Goal: Information Seeking & Learning: Learn about a topic

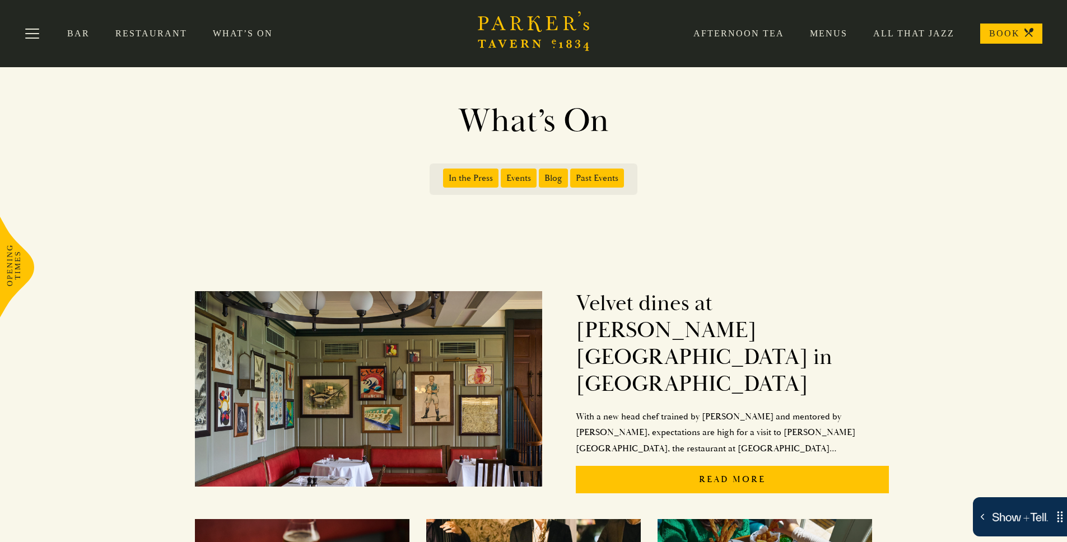
click at [519, 182] on span "Events" at bounding box center [519, 178] width 36 height 19
click at [503, 174] on input "Events" at bounding box center [503, 174] width 0 height 0
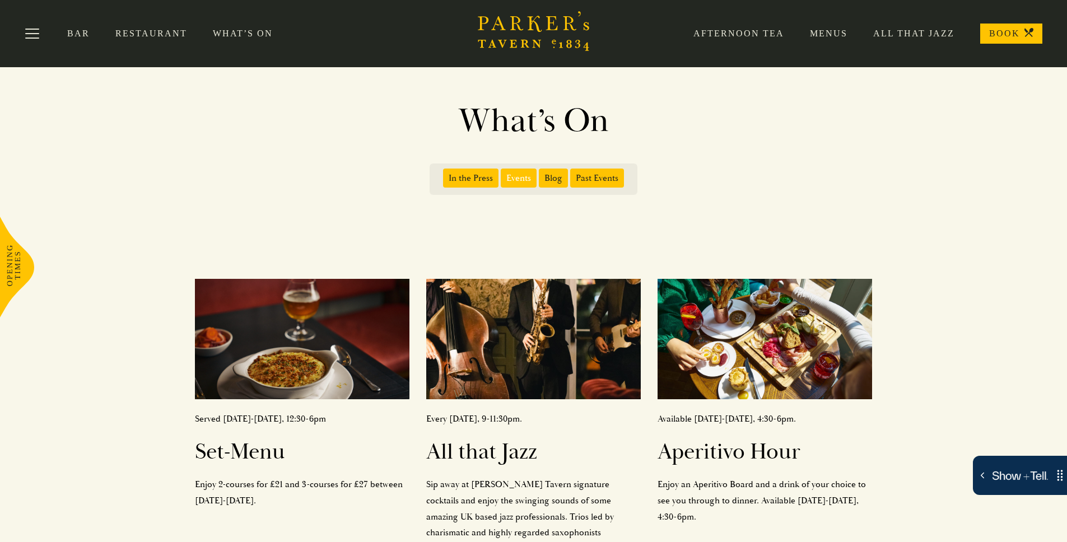
click at [263, 125] on h1 "What’s On" at bounding box center [533, 121] width 638 height 40
click at [306, 200] on div "In the Press Events Blog Past Events" at bounding box center [533, 179] width 1067 height 76
click at [497, 128] on h1 "What’s On" at bounding box center [533, 121] width 638 height 40
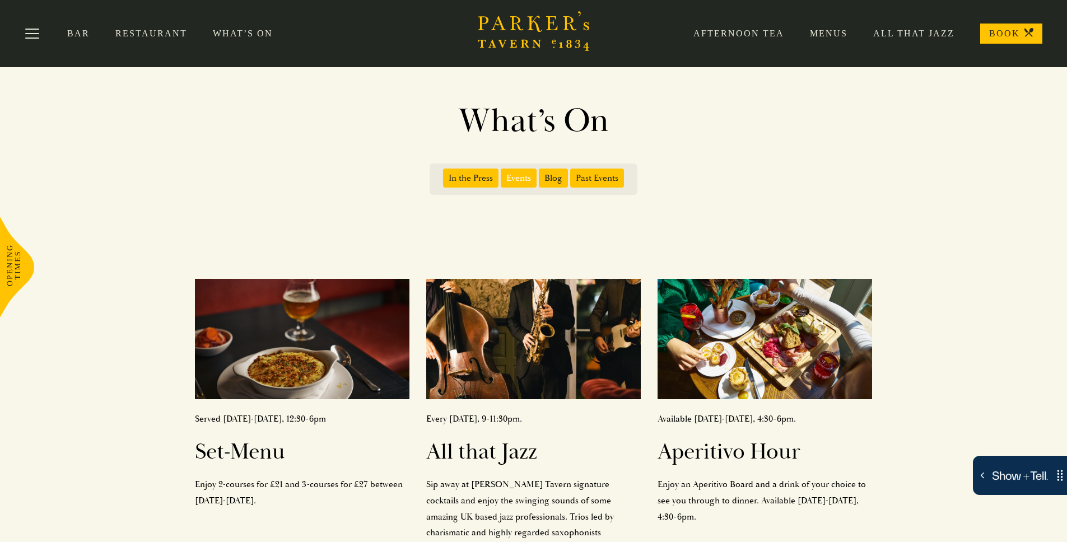
click at [747, 152] on div "In the Press Events Blog Past Events" at bounding box center [533, 179] width 1067 height 76
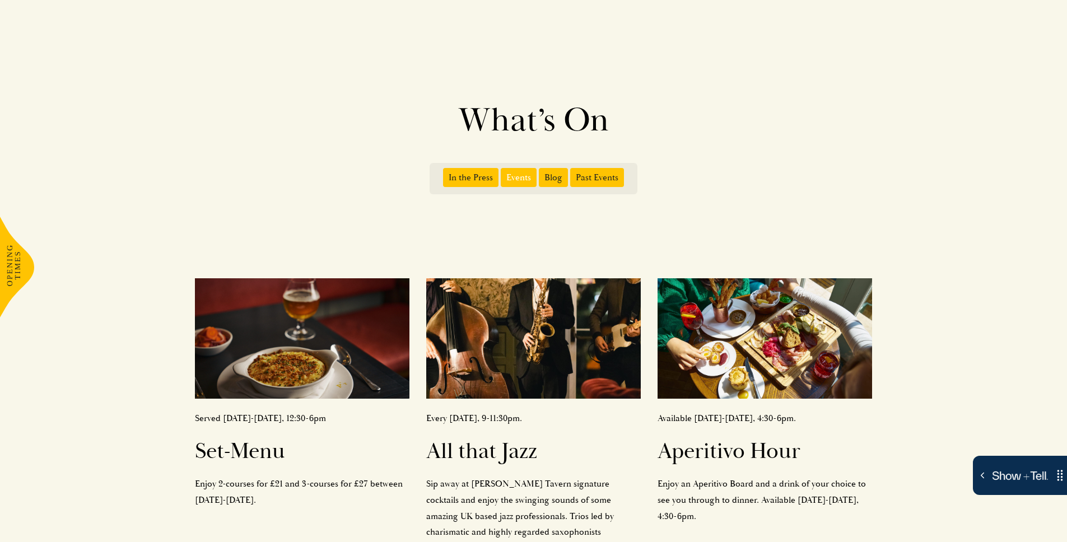
click at [513, 118] on h1 "What’s On" at bounding box center [533, 120] width 638 height 40
click at [512, 118] on h1 "What’s On" at bounding box center [533, 120] width 638 height 40
click at [513, 118] on h1 "What’s On" at bounding box center [533, 120] width 638 height 40
click at [677, 134] on h1 "What’s On" at bounding box center [533, 120] width 638 height 40
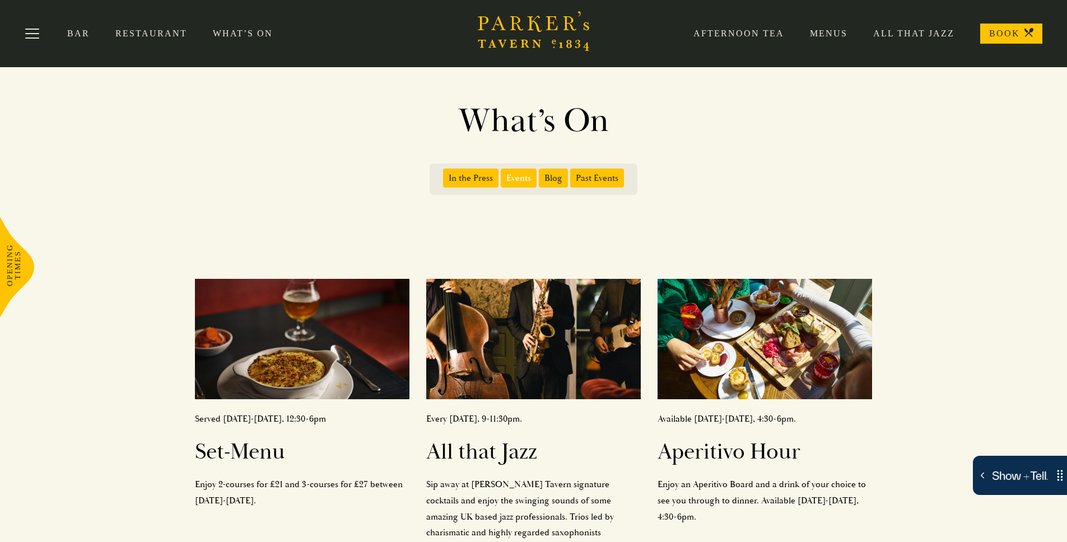
scroll to position [4, 0]
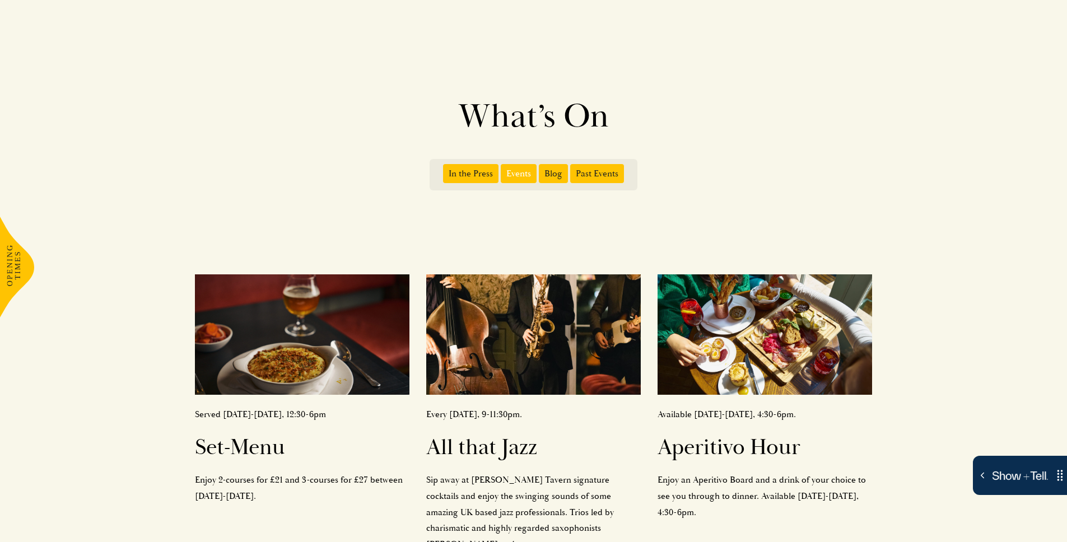
click at [274, 74] on div "What’s On In the Press Events Blog Past Events" at bounding box center [533, 127] width 1067 height 262
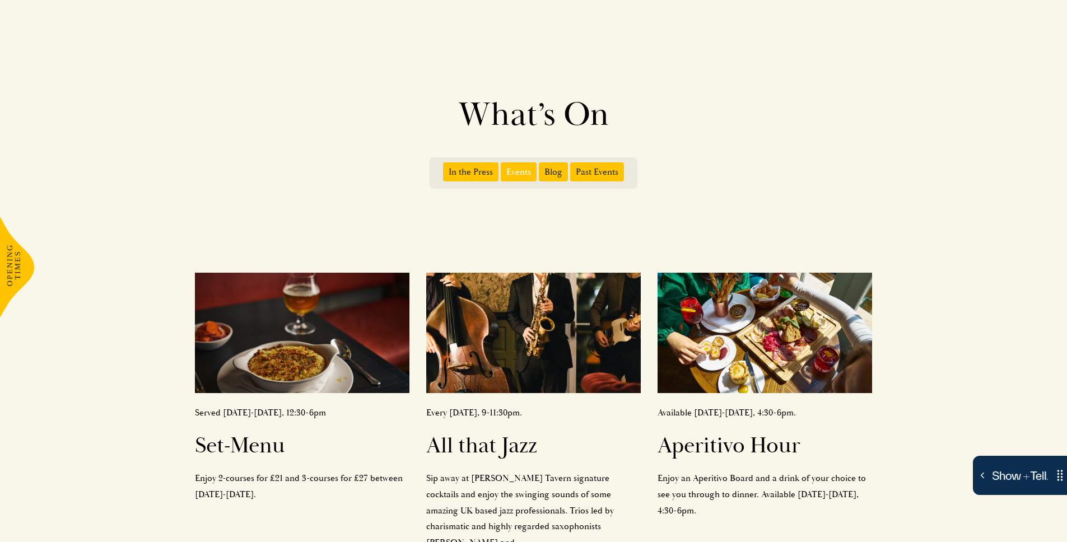
click at [582, 170] on span "Past Events" at bounding box center [597, 171] width 54 height 19
click at [572, 168] on input "Past Events" at bounding box center [572, 168] width 0 height 0
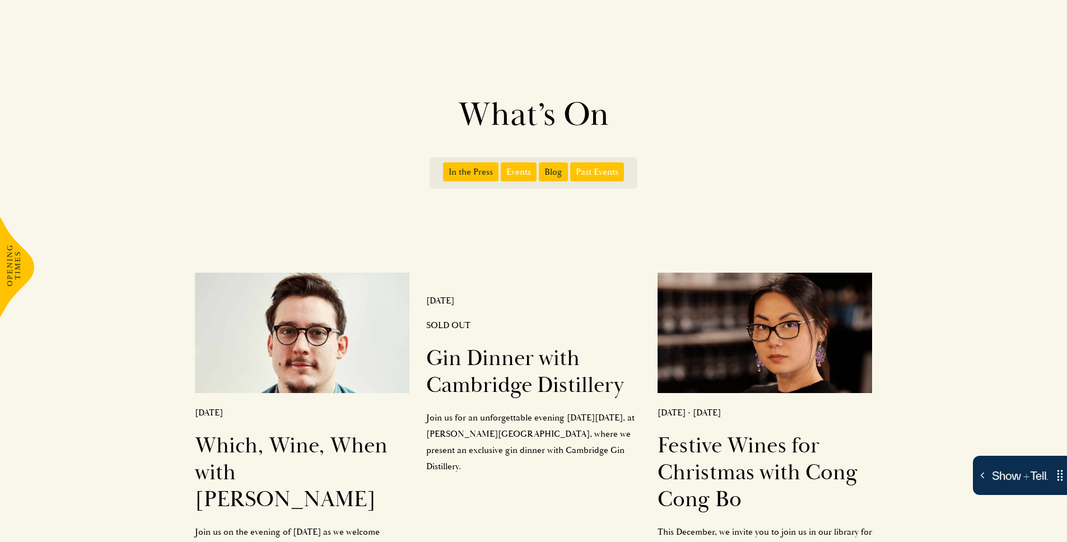
click at [524, 170] on span "Events" at bounding box center [519, 171] width 36 height 19
click at [503, 168] on input "Events" at bounding box center [503, 168] width 0 height 0
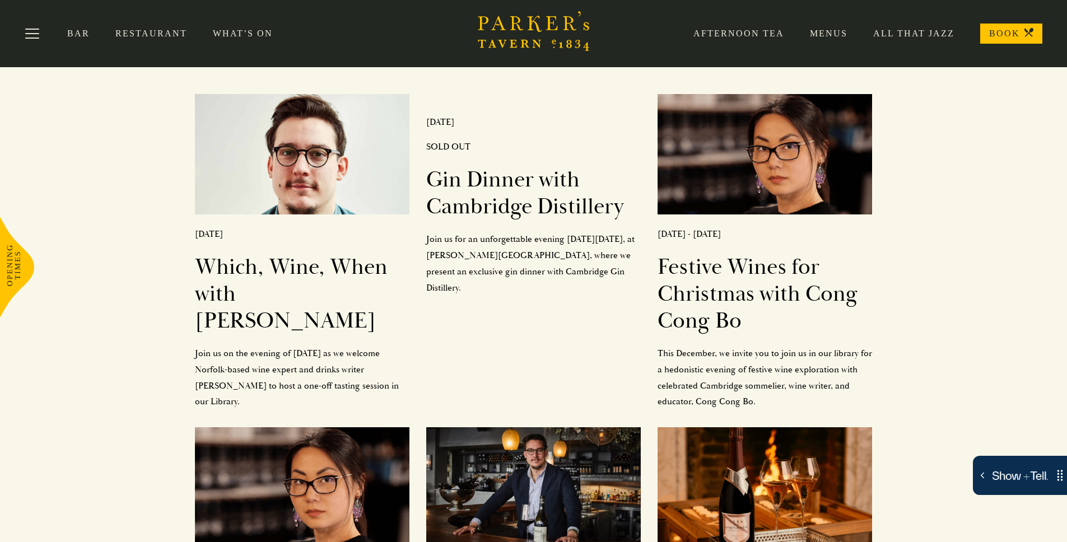
scroll to position [0, 0]
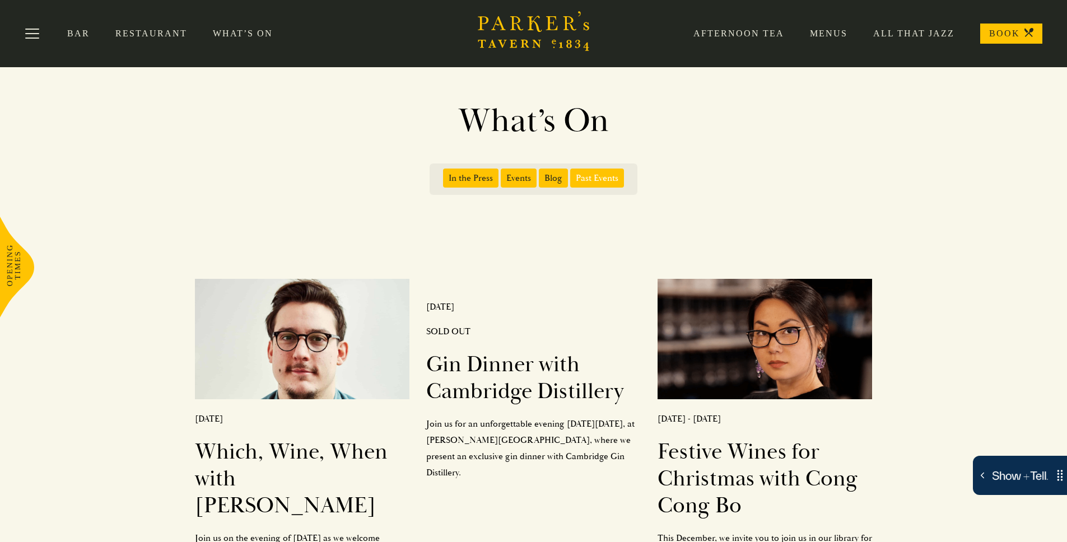
click at [559, 184] on span "Blog" at bounding box center [553, 178] width 29 height 19
click at [541, 174] on input "Blog" at bounding box center [541, 174] width 0 height 0
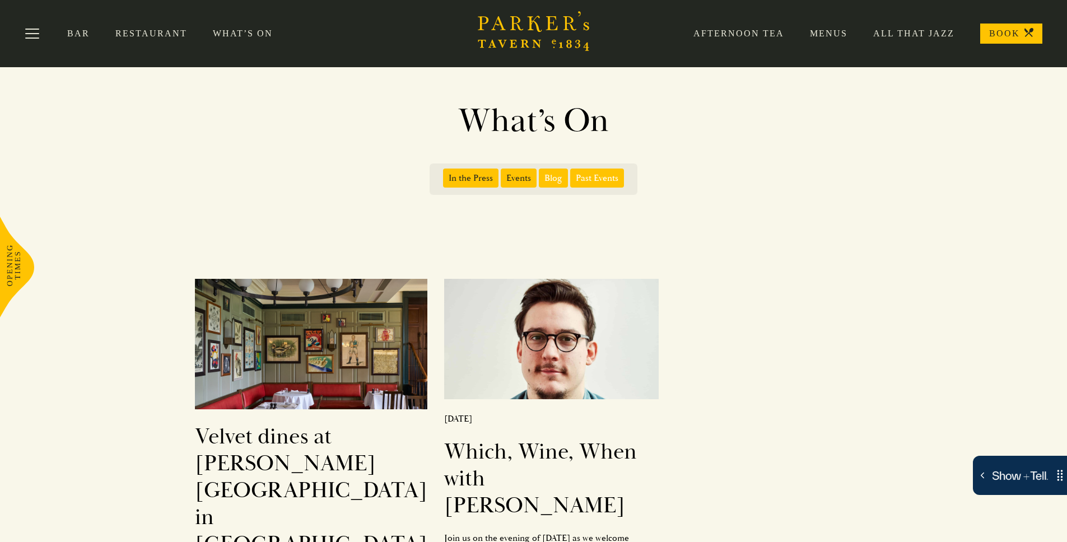
click at [596, 177] on span "Past Events" at bounding box center [597, 178] width 54 height 19
click at [572, 174] on input "Past Events" at bounding box center [572, 174] width 0 height 0
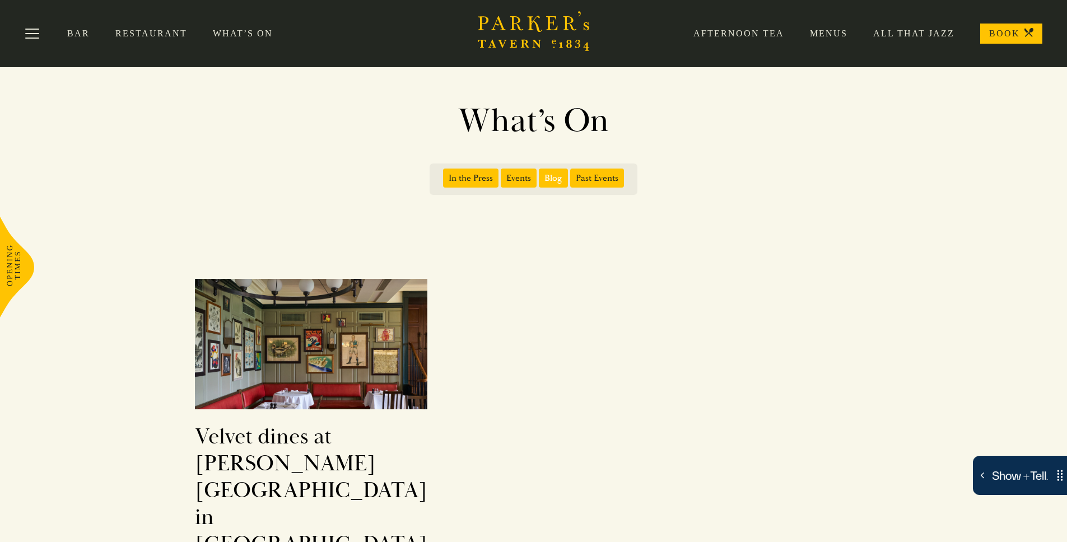
click at [560, 182] on span "Blog" at bounding box center [553, 178] width 29 height 19
click at [541, 174] on input "Blog" at bounding box center [541, 174] width 0 height 0
click at [521, 181] on span "Events" at bounding box center [519, 178] width 36 height 19
click at [503, 174] on input "Events" at bounding box center [503, 174] width 0 height 0
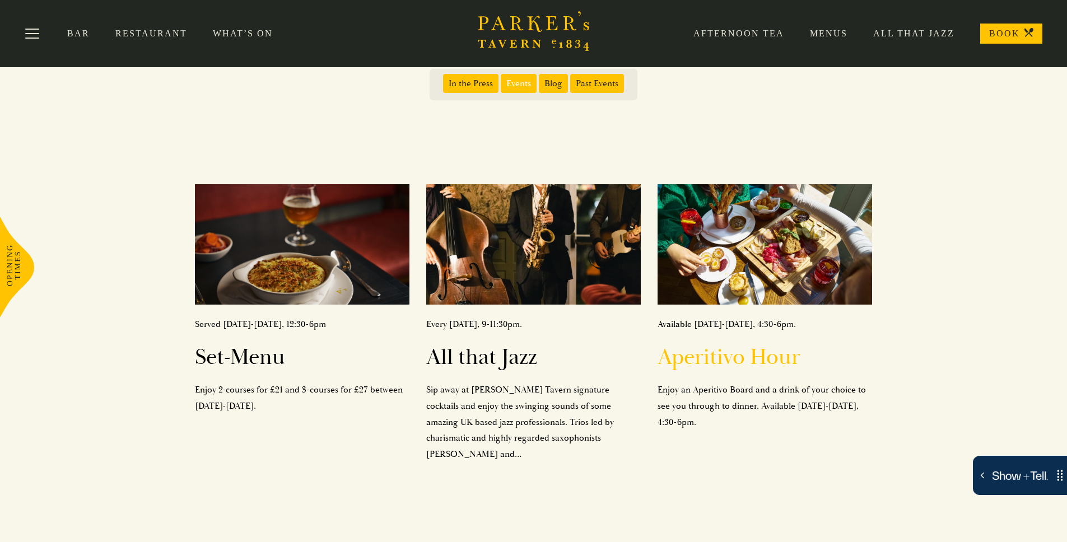
scroll to position [79, 0]
